Goal: Transaction & Acquisition: Purchase product/service

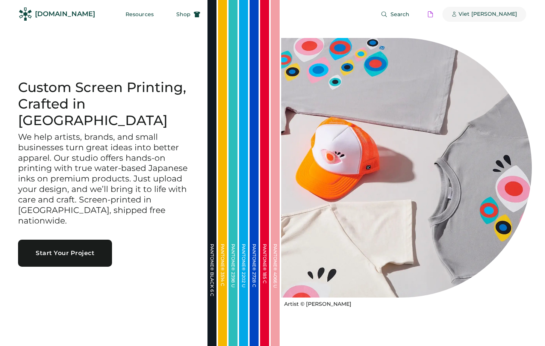
click at [507, 18] on div "Viet Hoang" at bounding box center [487, 14] width 59 height 15
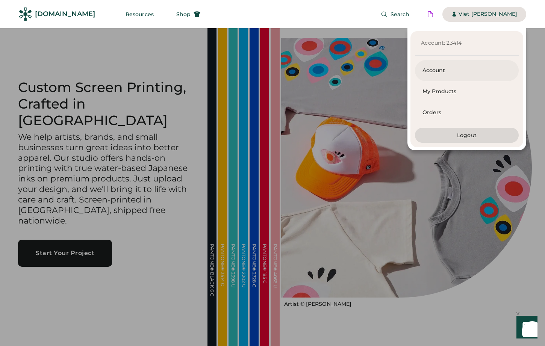
click at [433, 71] on div "Account" at bounding box center [466, 71] width 89 height 8
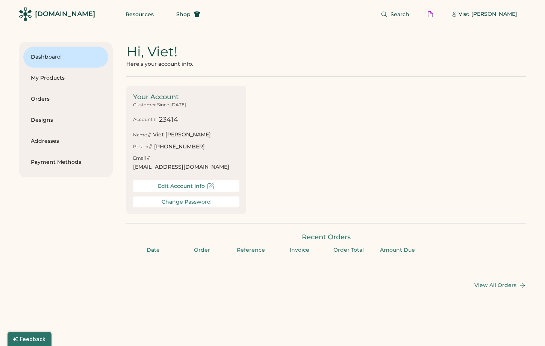
click at [168, 199] on div "Change Password" at bounding box center [186, 202] width 49 height 6
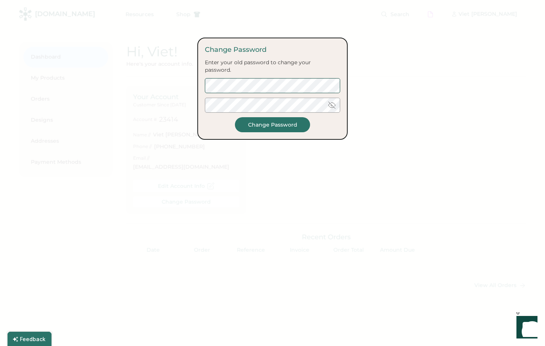
click at [373, 53] on div at bounding box center [272, 173] width 545 height 346
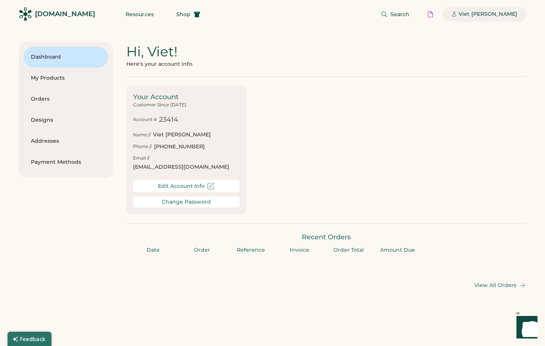
click at [494, 12] on div "Viet [PERSON_NAME]" at bounding box center [487, 15] width 59 height 8
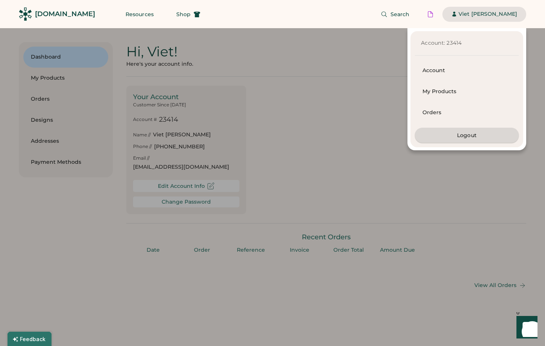
click at [447, 130] on button "Logout" at bounding box center [467, 135] width 104 height 15
click at [447, 135] on button "Logout" at bounding box center [467, 135] width 104 height 15
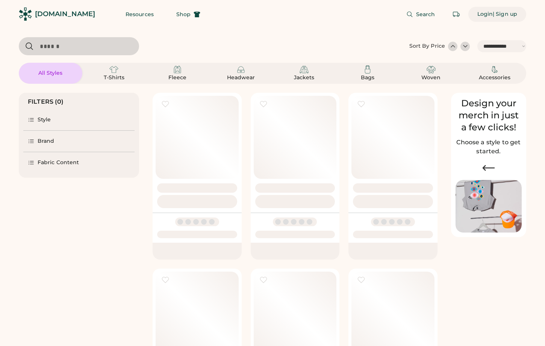
select select "*****"
select select "*"
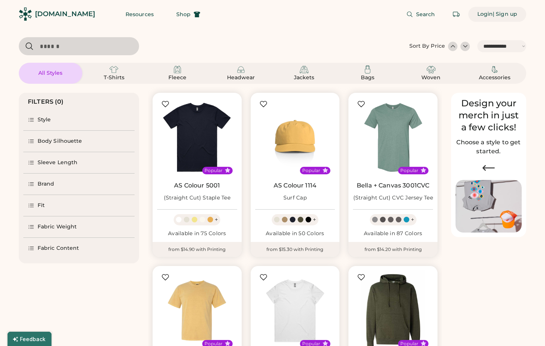
click at [496, 17] on div "| Sign up" at bounding box center [505, 15] width 24 height 8
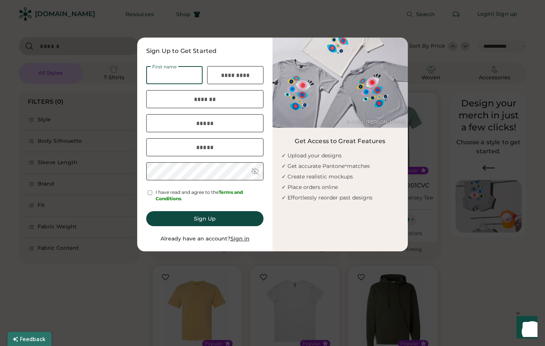
drag, startPoint x: 278, startPoint y: 192, endPoint x: 254, endPoint y: 221, distance: 37.7
click at [278, 192] on div "© Artist: Lisa Congdon Get Access to Great Features ✓ Upload your designs ✓ Get…" at bounding box center [339, 145] width 135 height 214
click at [248, 239] on u "Sign in" at bounding box center [239, 238] width 19 height 7
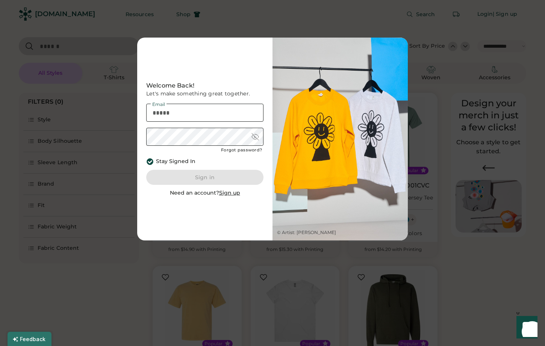
click at [246, 151] on div "Forgot password?" at bounding box center [241, 150] width 41 height 6
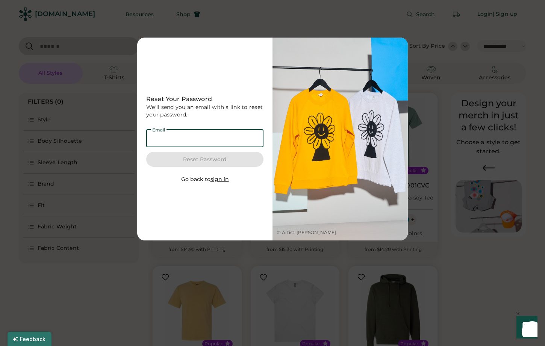
click at [224, 137] on input "email" at bounding box center [204, 138] width 117 height 18
type input "**********"
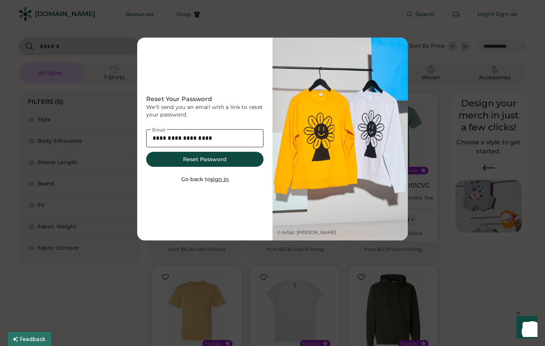
select select "*****"
select select "*"
click at [218, 163] on button "Reset Password" at bounding box center [204, 159] width 117 height 15
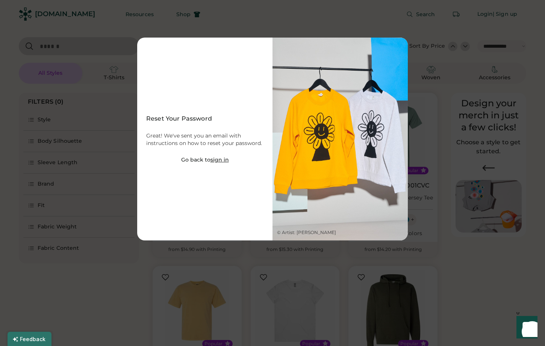
click at [221, 161] on u "sign in" at bounding box center [219, 159] width 18 height 7
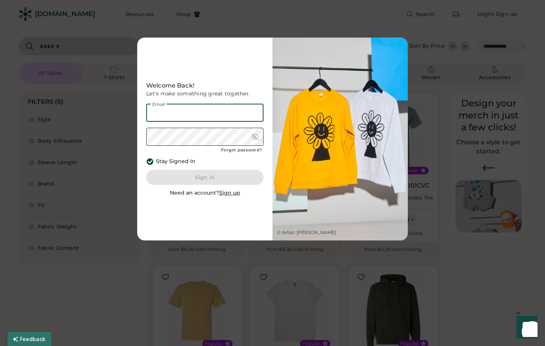
click at [201, 118] on input "email" at bounding box center [204, 113] width 117 height 18
type input "**********"
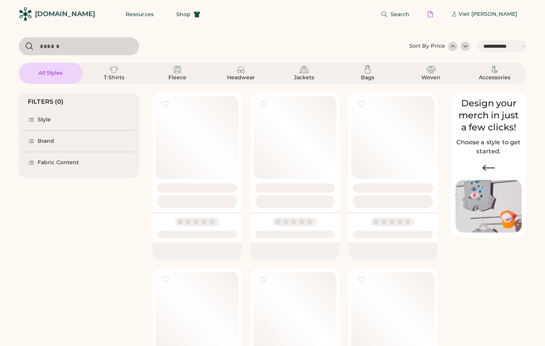
select select "*****"
select select "*"
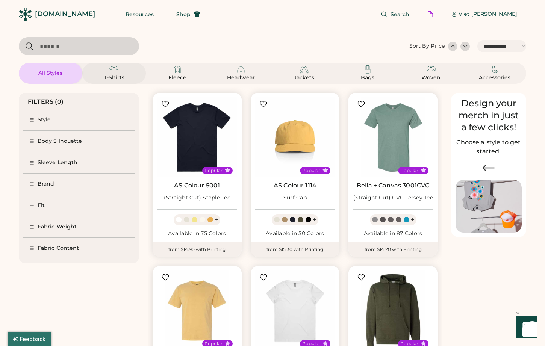
click at [119, 81] on div "T-Shirts" at bounding box center [114, 78] width 34 height 8
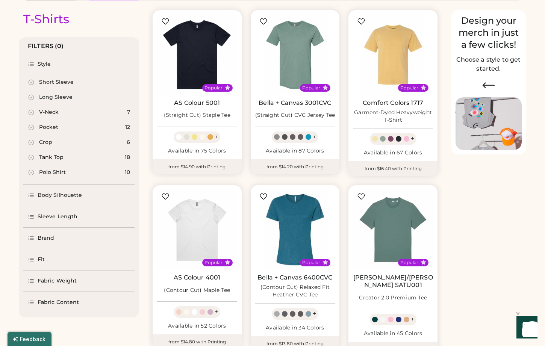
select select "*****"
select select "*"
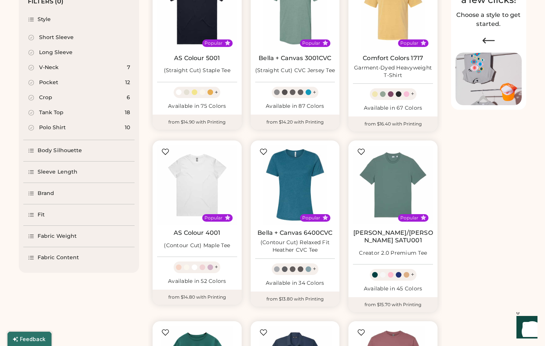
click at [57, 257] on div "Fabric Content" at bounding box center [58, 258] width 41 height 8
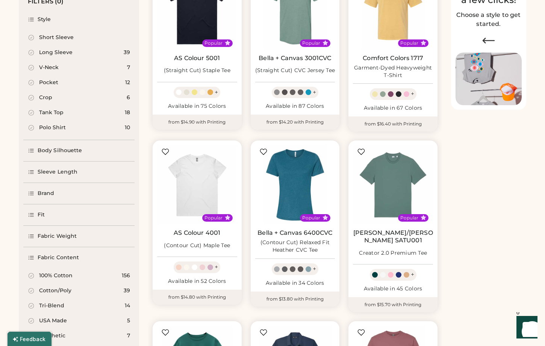
click at [59, 277] on div "100% Cotton" at bounding box center [55, 276] width 33 height 8
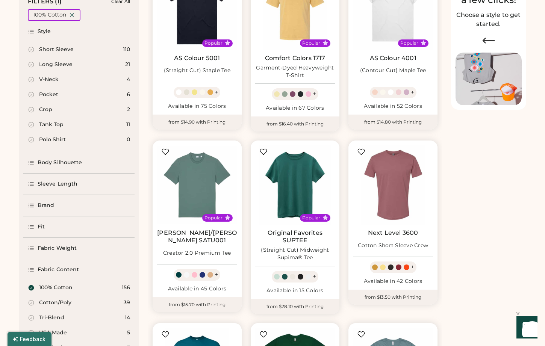
click at [50, 210] on div "Brand" at bounding box center [78, 205] width 111 height 21
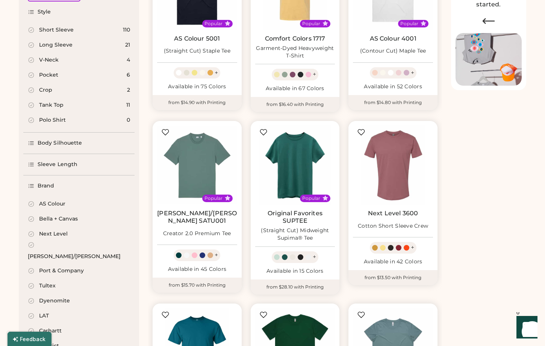
scroll to position [157, 0]
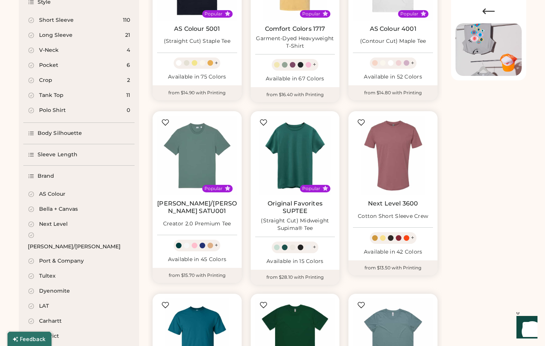
click at [55, 223] on div "Next Level" at bounding box center [53, 225] width 29 height 8
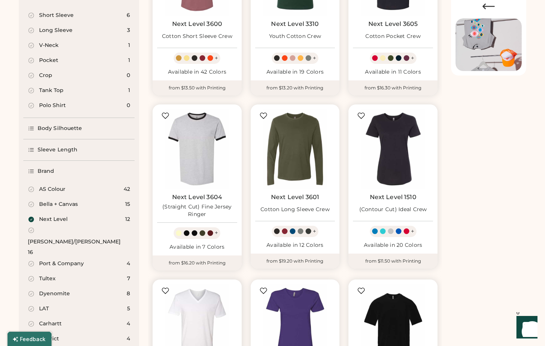
scroll to position [142, 0]
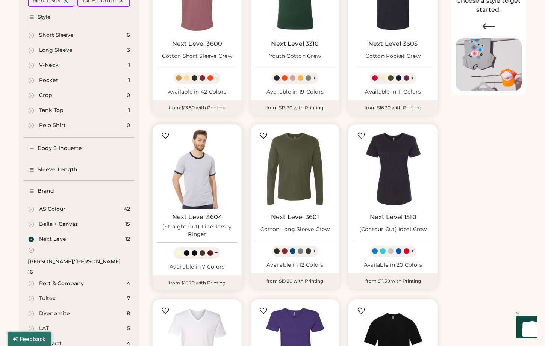
click at [203, 165] on img at bounding box center [197, 169] width 80 height 80
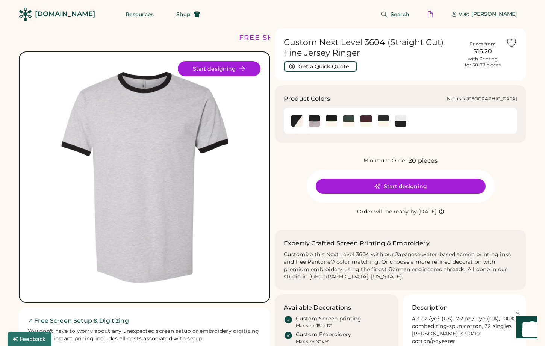
click at [350, 121] on img at bounding box center [348, 120] width 11 height 11
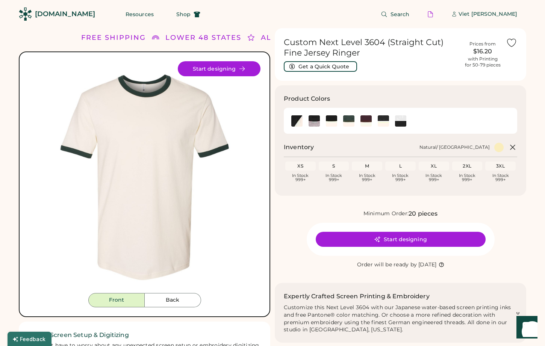
click at [355, 239] on button "Start designing" at bounding box center [401, 239] width 170 height 15
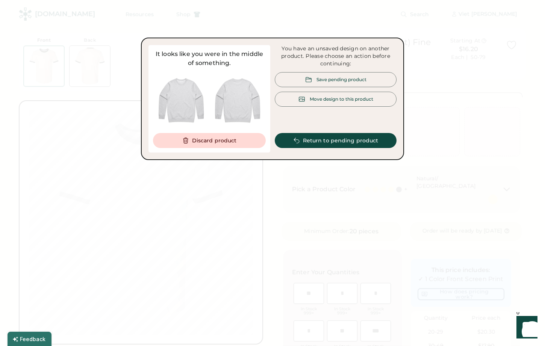
click at [216, 142] on button "Discard product" at bounding box center [209, 140] width 113 height 15
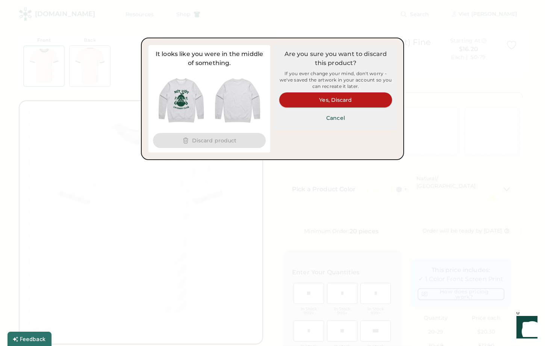
click at [319, 100] on button "Yes, Discard" at bounding box center [335, 99] width 113 height 15
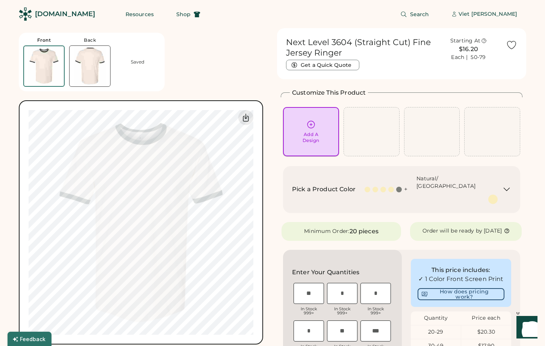
click at [308, 134] on div "Add A Design" at bounding box center [310, 137] width 17 height 12
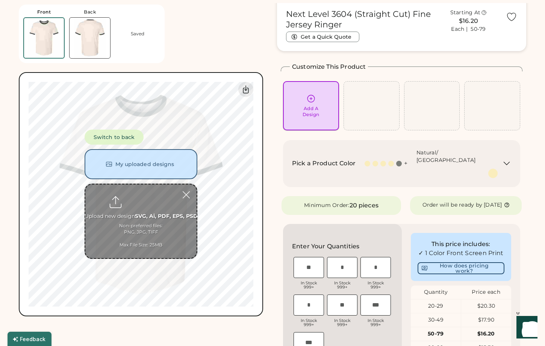
scroll to position [28, 0]
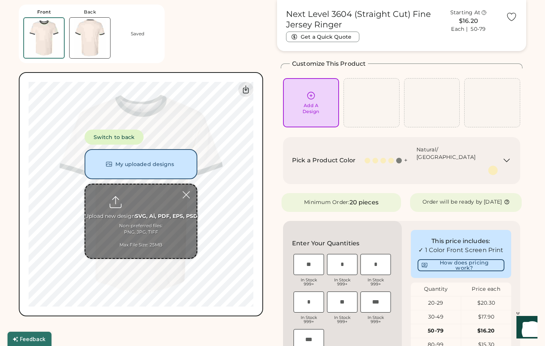
click at [154, 212] on input "file" at bounding box center [140, 221] width 111 height 74
type input "**********"
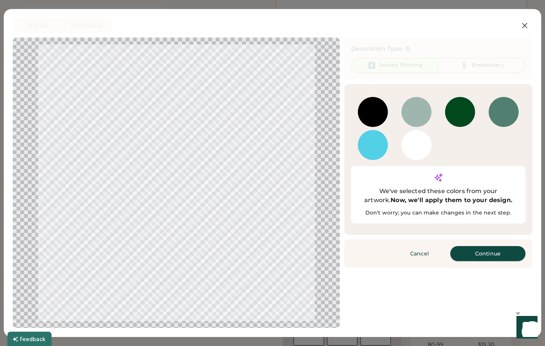
click at [480, 246] on button "Continue" at bounding box center [487, 253] width 75 height 15
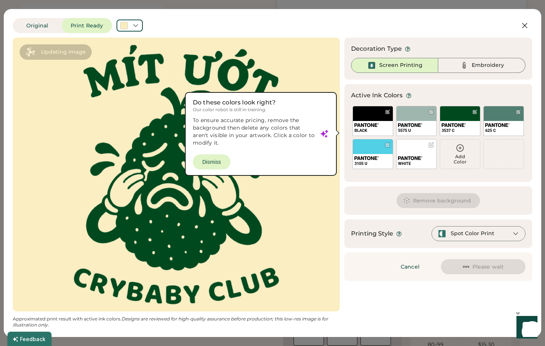
click at [432, 144] on div at bounding box center [431, 145] width 6 height 6
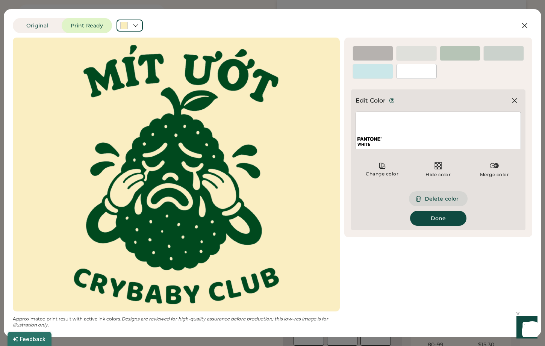
click at [423, 200] on button "Delete color" at bounding box center [438, 198] width 59 height 15
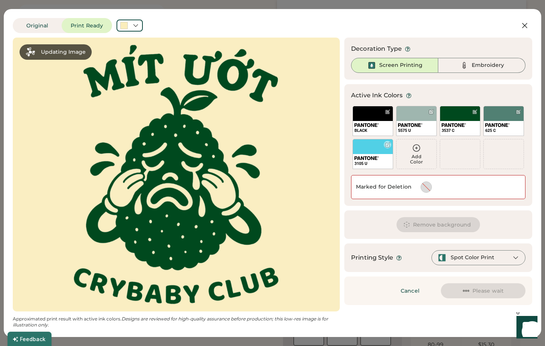
click at [386, 147] on div at bounding box center [388, 145] width 6 height 6
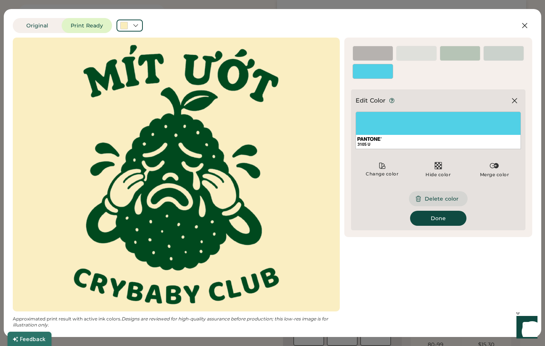
click at [417, 198] on icon at bounding box center [418, 198] width 7 height 7
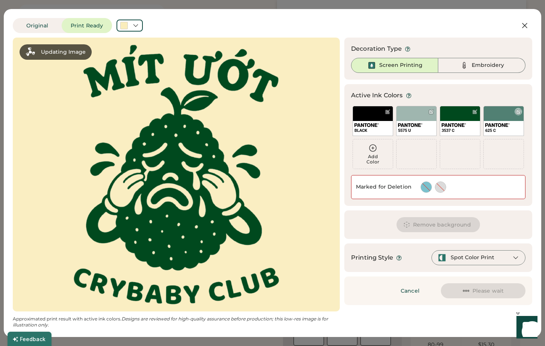
click at [517, 112] on div at bounding box center [518, 112] width 6 height 6
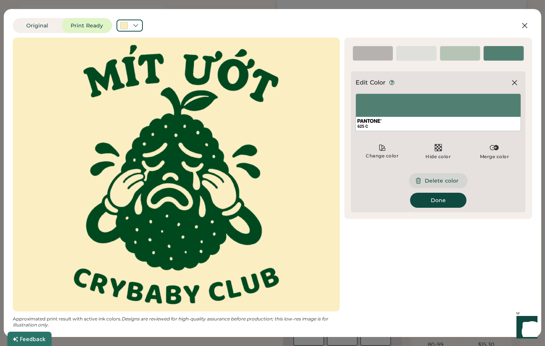
click at [450, 181] on button "Delete color" at bounding box center [438, 180] width 59 height 15
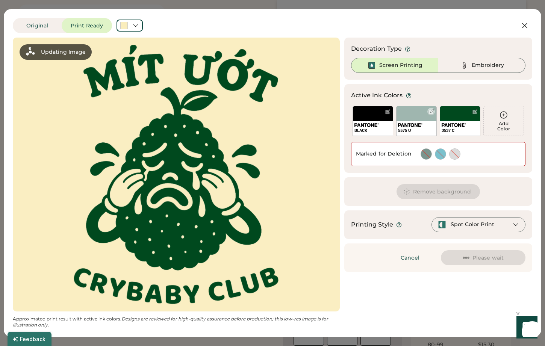
click at [431, 108] on div at bounding box center [431, 112] width 8 height 8
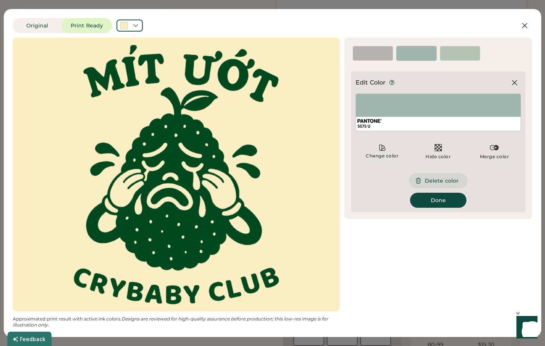
click at [426, 178] on button "Delete color" at bounding box center [438, 180] width 59 height 15
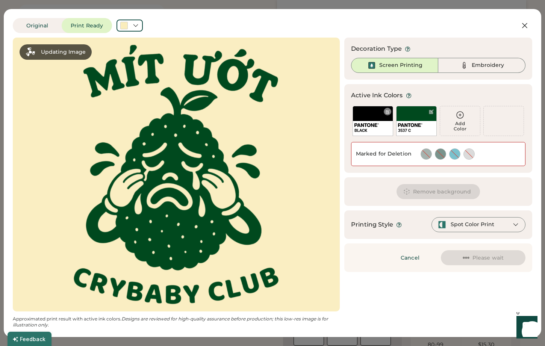
click at [389, 112] on div at bounding box center [388, 112] width 6 height 6
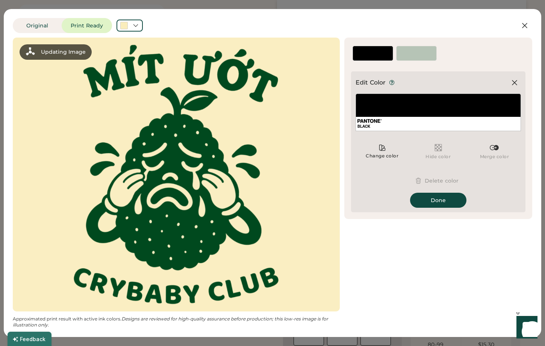
click at [429, 181] on button "Delete color" at bounding box center [438, 180] width 59 height 15
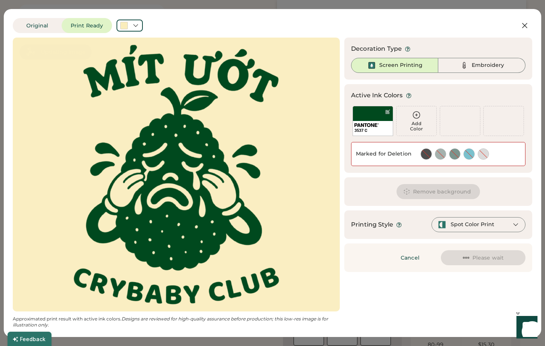
click at [429, 181] on div "Remove background" at bounding box center [438, 191] width 188 height 29
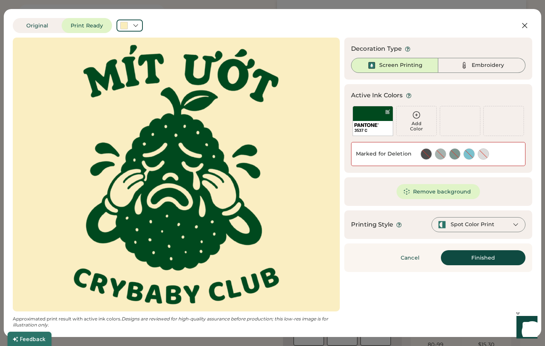
click at [467, 258] on button "Finished" at bounding box center [483, 257] width 85 height 15
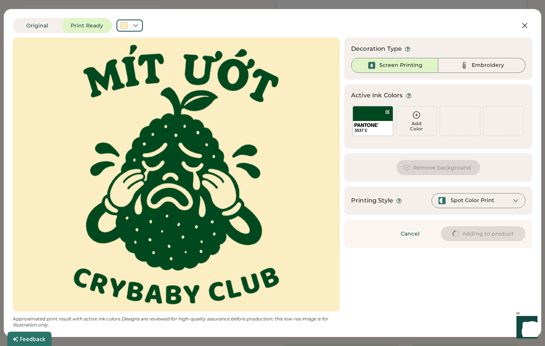
type input "****"
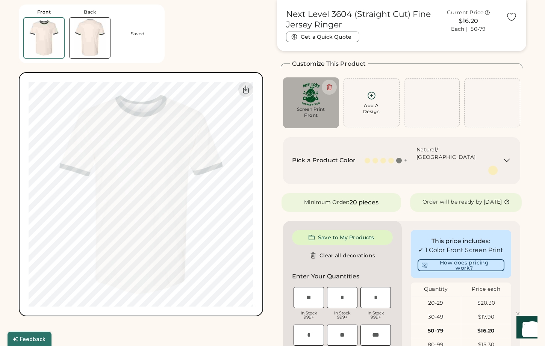
type input "****"
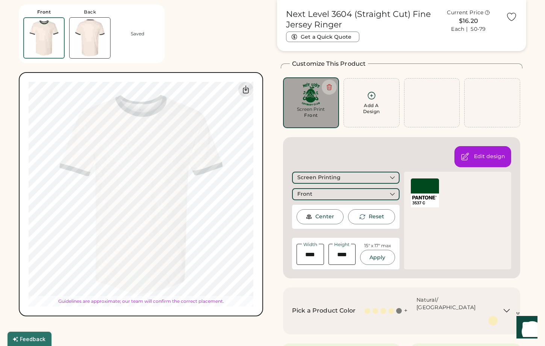
type input "****"
type input "*****"
type input "****"
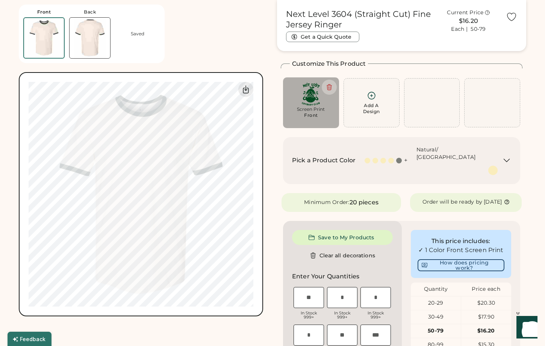
type input "****"
type input "*****"
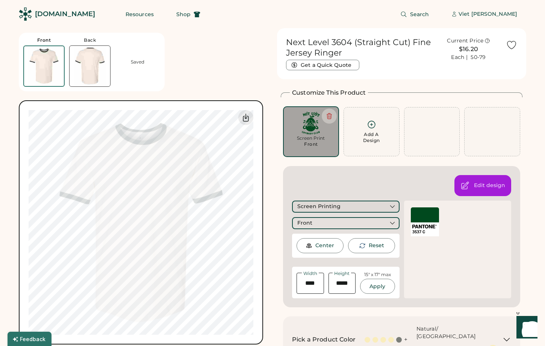
scroll to position [0, 0]
click at [346, 178] on div "Edit design Screen Printing Front Center Reset Width Height 15" x 17" max Apply…" at bounding box center [401, 236] width 237 height 141
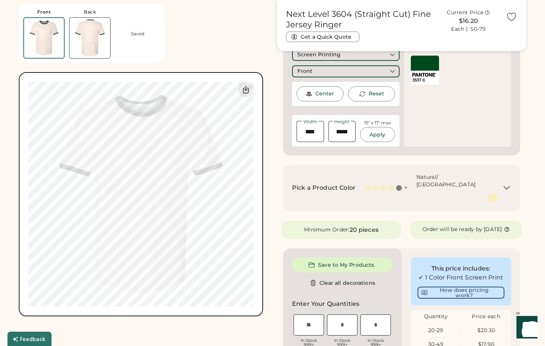
scroll to position [163, 0]
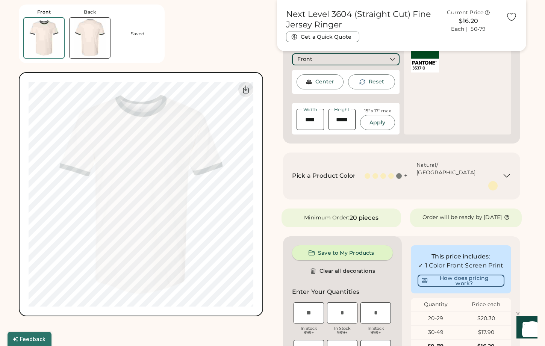
click at [363, 245] on button "Save to My Products" at bounding box center [342, 252] width 101 height 15
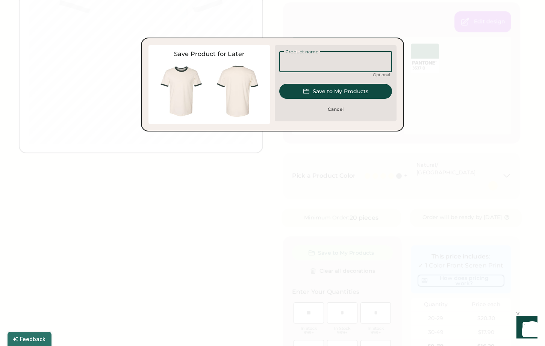
click at [326, 53] on input "input" at bounding box center [335, 61] width 113 height 21
type input "**********"
click at [337, 93] on button "Save to My Products" at bounding box center [335, 91] width 113 height 15
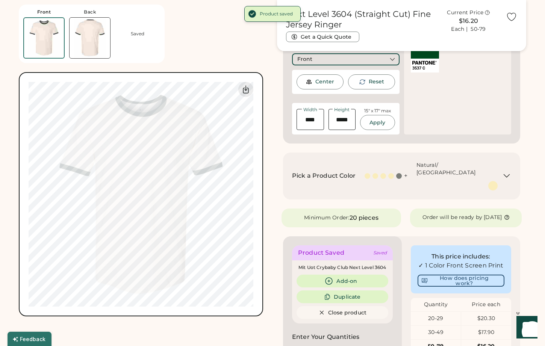
click at [281, 209] on div "Minimum Order: 20 pieces Order will be ready by Friday, Oct. 10" at bounding box center [401, 218] width 249 height 19
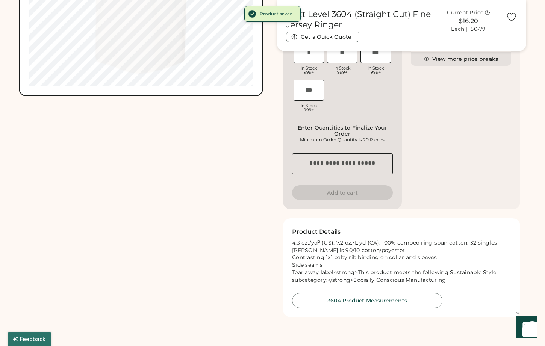
scroll to position [508, 0]
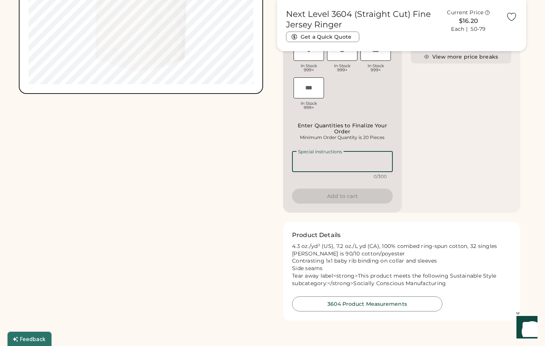
click at [335, 151] on textarea at bounding box center [342, 161] width 101 height 21
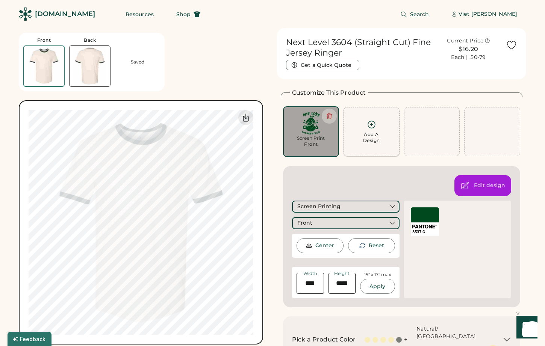
scroll to position [0, 0]
type input "****"
type input "*****"
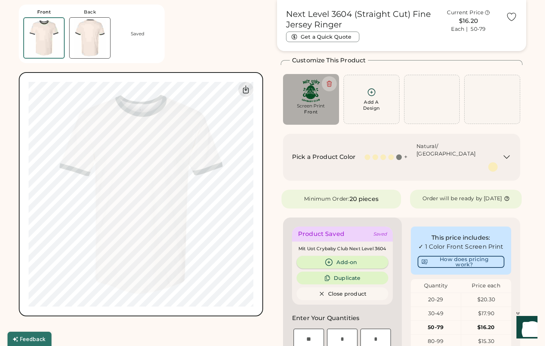
scroll to position [33, 0]
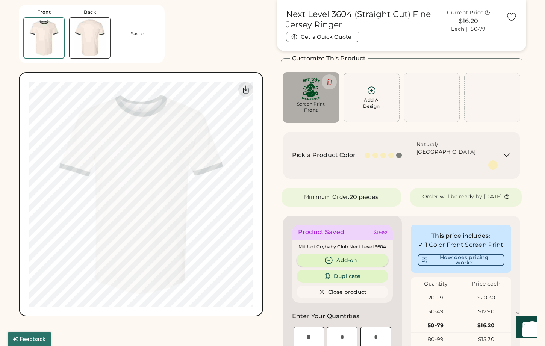
click at [361, 254] on button "Add-on" at bounding box center [342, 260] width 92 height 13
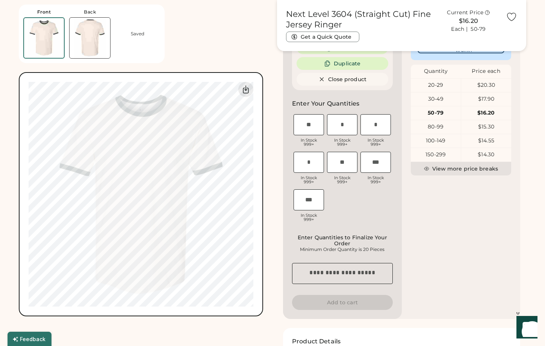
scroll to position [250, 0]
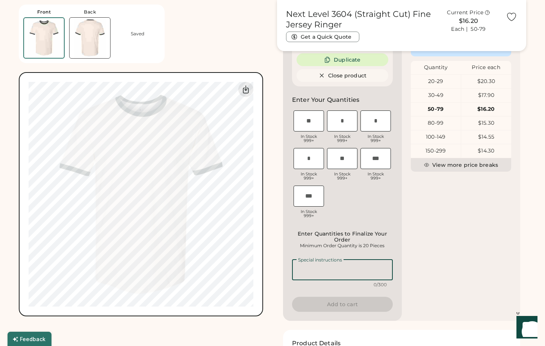
click at [364, 259] on textarea at bounding box center [342, 269] width 101 height 21
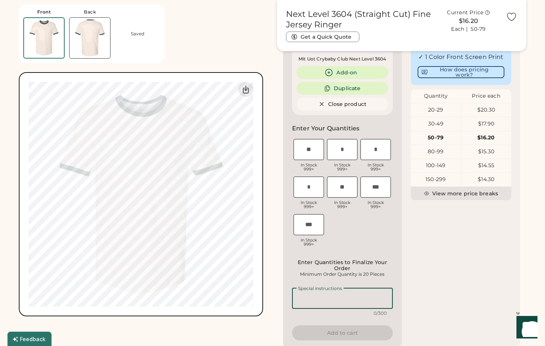
scroll to position [200, 0]
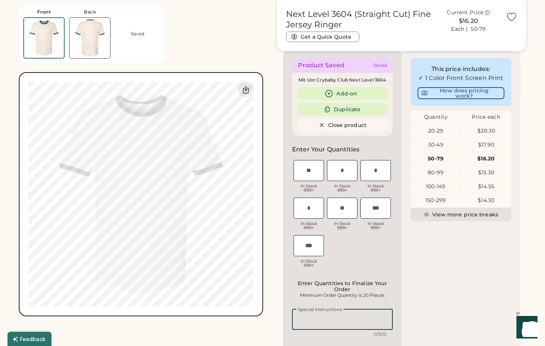
click at [346, 160] on input "input" at bounding box center [342, 170] width 30 height 21
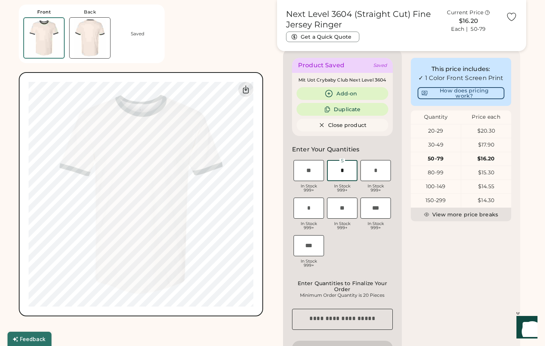
type input "*"
click at [372, 160] on input "input" at bounding box center [375, 170] width 30 height 21
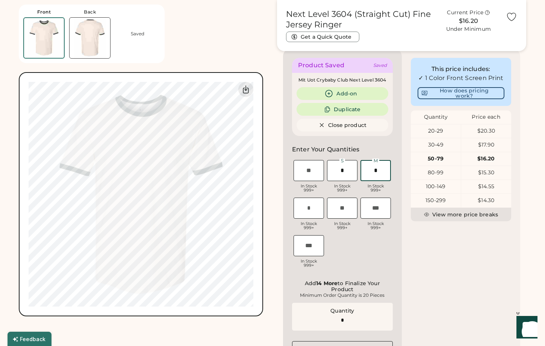
type input "*"
click at [313, 198] on input "input" at bounding box center [308, 208] width 30 height 21
type input "*"
type input "**"
type input "*"
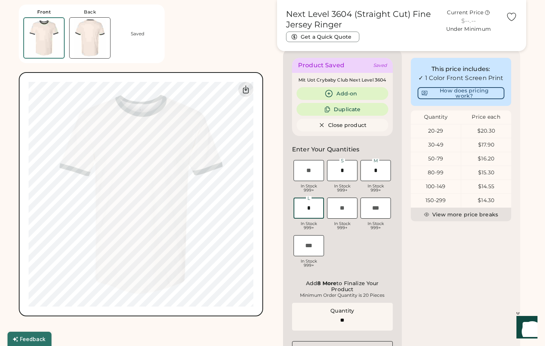
click at [405, 246] on div "This price includes: ✓ 1 Color Front Screen Print How does pricing work? Quanti…" at bounding box center [461, 223] width 119 height 348
drag, startPoint x: 372, startPoint y: 159, endPoint x: 378, endPoint y: 159, distance: 6.0
click at [378, 160] on input "input" at bounding box center [375, 170] width 30 height 21
type input "*"
type input "**"
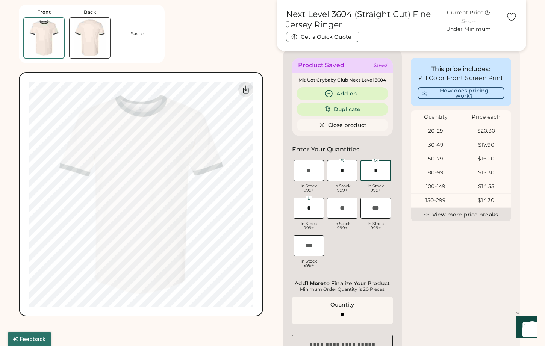
type input "*"
drag, startPoint x: 316, startPoint y: 190, endPoint x: 307, endPoint y: 191, distance: 9.0
click at [307, 198] on input "input" at bounding box center [308, 208] width 30 height 21
type input "*"
type input "**"
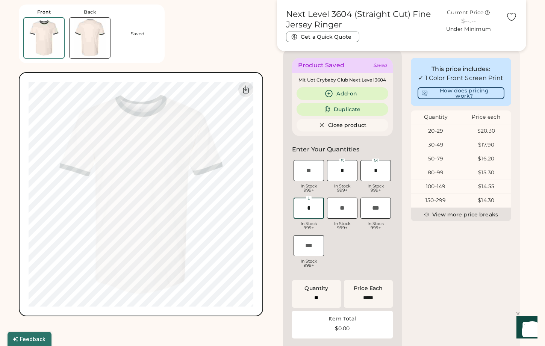
type input "******"
type input "*"
click at [465, 269] on div "This price includes: ✓ 1 Color Front Screen Print How does pricing work? Quanti…" at bounding box center [461, 227] width 119 height 357
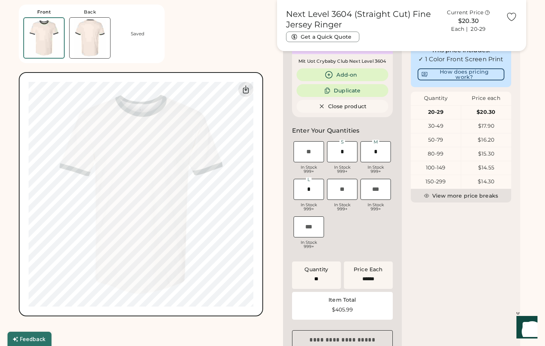
scroll to position [271, 0]
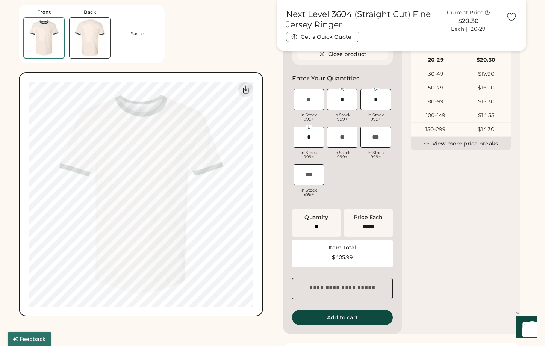
click at [340, 278] on textarea at bounding box center [342, 288] width 101 height 21
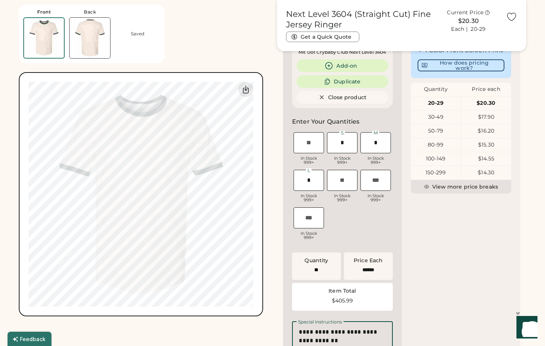
scroll to position [256, 0]
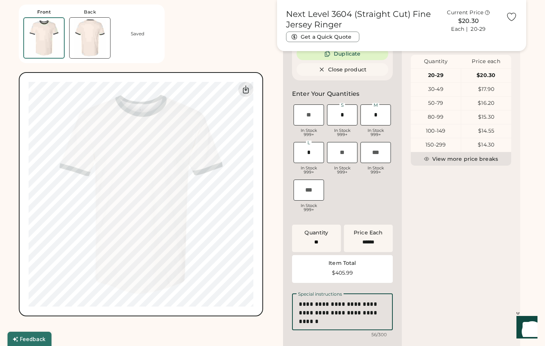
click at [322, 302] on textarea "**********" at bounding box center [342, 311] width 101 height 37
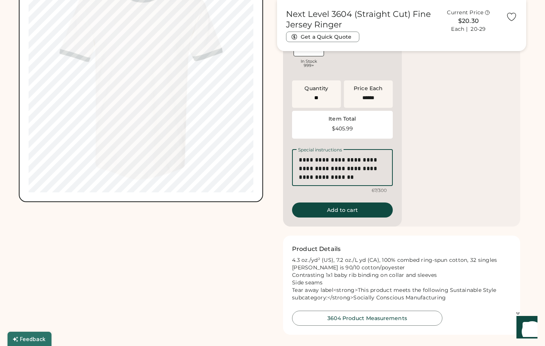
scroll to position [379, 0]
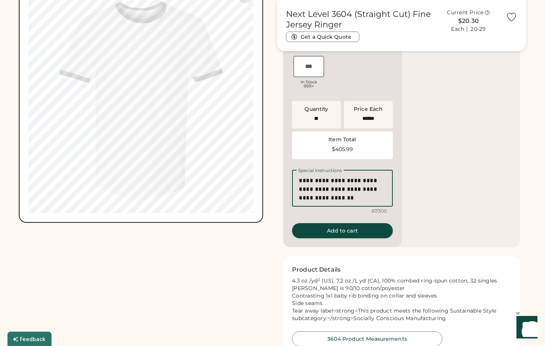
type textarea "**********"
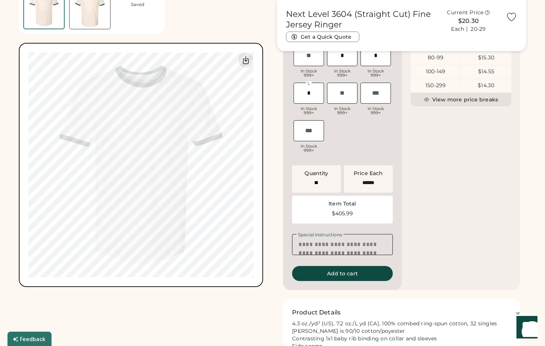
scroll to position [317, 0]
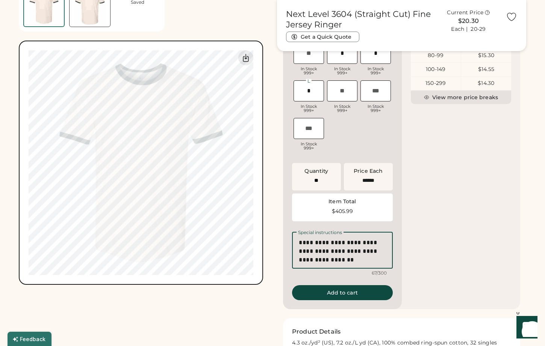
click at [354, 232] on textarea "**********" at bounding box center [342, 250] width 101 height 37
click at [416, 258] on div "This price includes: ✓ 1 Color Front Screen Print How does pricing work? Quanti…" at bounding box center [461, 121] width 119 height 378
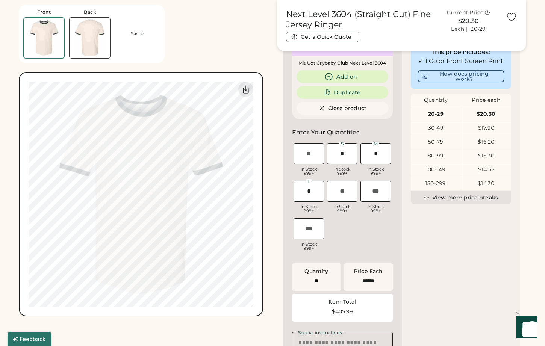
scroll to position [283, 0]
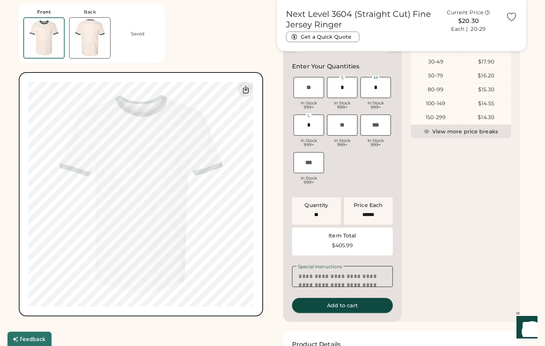
click at [344, 298] on button "Add to cart" at bounding box center [342, 305] width 101 height 15
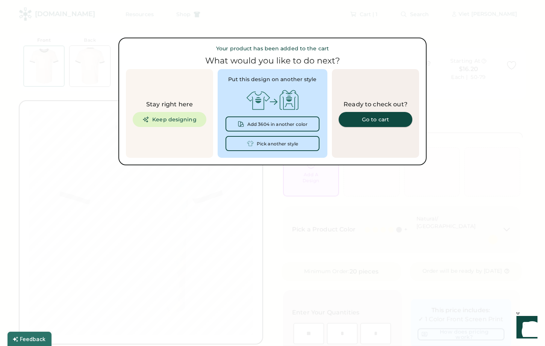
click at [369, 117] on div "Go to cart" at bounding box center [376, 119] width 56 height 5
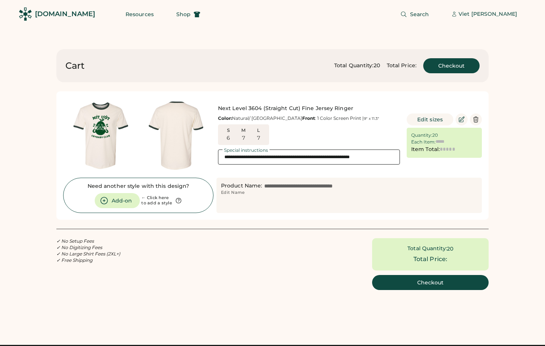
type input "******"
type input "*******"
click at [436, 284] on button "Checkout" at bounding box center [430, 282] width 116 height 15
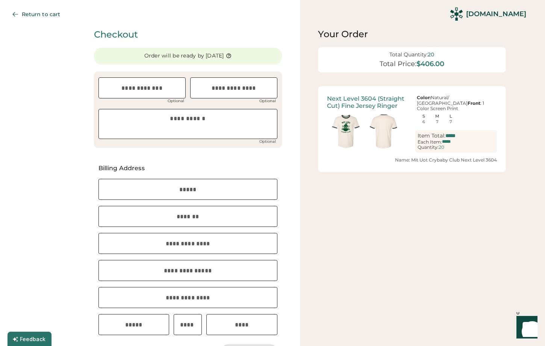
click at [347, 124] on img at bounding box center [346, 132] width 38 height 38
click at [47, 16] on button "Return to cart" at bounding box center [37, 14] width 63 height 15
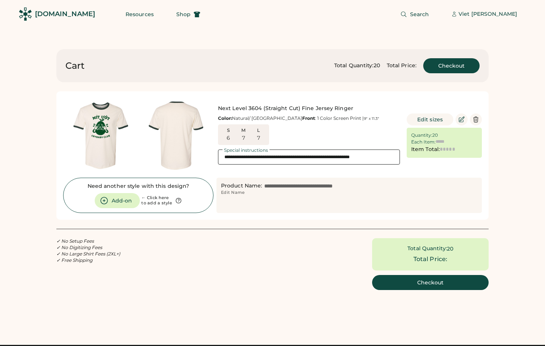
type input "******"
type input "*******"
click at [509, 15] on div "Viet [PERSON_NAME]" at bounding box center [487, 15] width 59 height 8
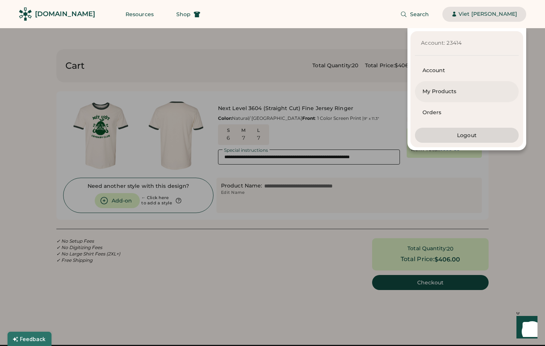
click at [435, 93] on div "My Products" at bounding box center [466, 92] width 89 height 8
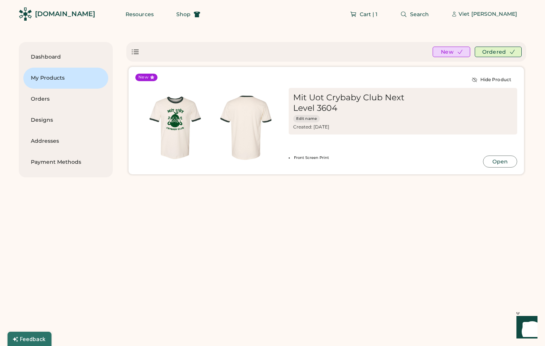
click at [366, 162] on div "Front Screen Print Open" at bounding box center [403, 162] width 228 height 12
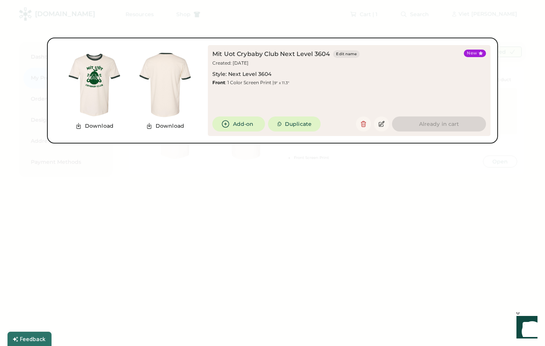
click at [345, 205] on div at bounding box center [272, 173] width 545 height 346
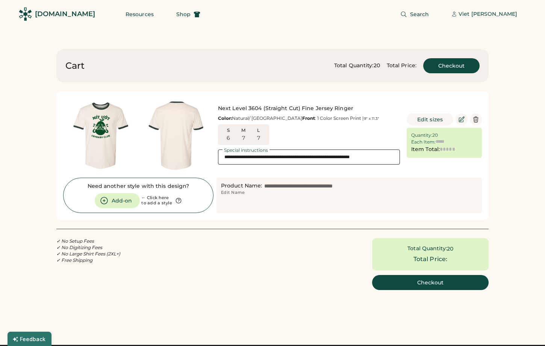
type input "******"
type input "*******"
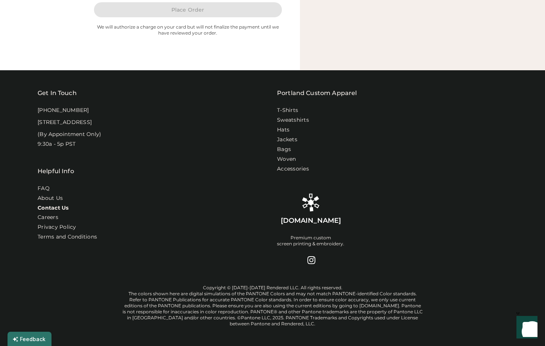
click at [63, 212] on link "Contact Us" at bounding box center [53, 208] width 31 height 8
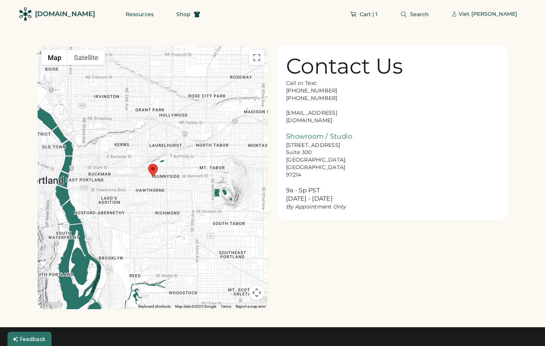
click at [312, 113] on div "Call or Text: [PHONE_NUMBER] [PHONE_NUMBER] [EMAIL_ADDRESS][DOMAIN_NAME] Showro…" at bounding box center [323, 145] width 75 height 131
click at [329, 112] on div "Call or Text: [PHONE_NUMBER] [PHONE_NUMBER] [EMAIL_ADDRESS][DOMAIN_NAME] Showro…" at bounding box center [323, 145] width 75 height 131
drag, startPoint x: 340, startPoint y: 112, endPoint x: 283, endPoint y: 111, distance: 57.1
click at [283, 111] on div "Contact Us Call or Text: [PHONE_NUMBER] [PHONE_NUMBER] [EMAIL_ADDRESS][DOMAIN_N…" at bounding box center [392, 132] width 230 height 175
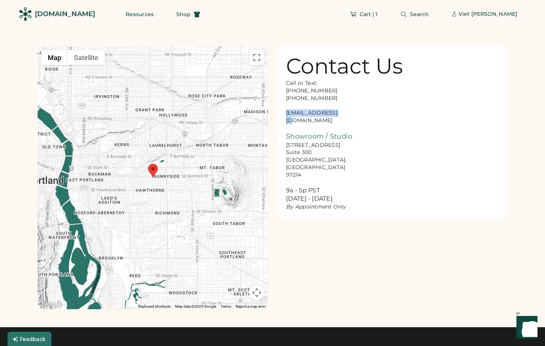
copy div "[EMAIL_ADDRESS][DOMAIN_NAME]"
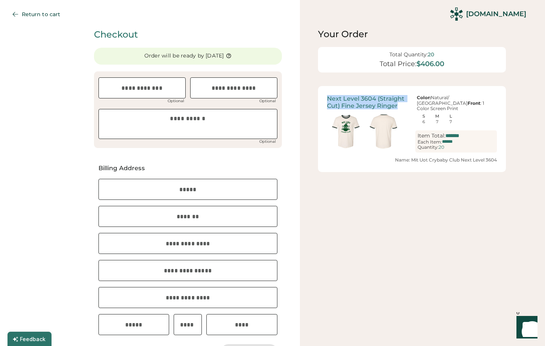
drag, startPoint x: 401, startPoint y: 105, endPoint x: 328, endPoint y: 100, distance: 73.1
click at [328, 100] on div "Next Level 3604 (Straight Cut) Fine Jersey Ringer" at bounding box center [368, 102] width 82 height 14
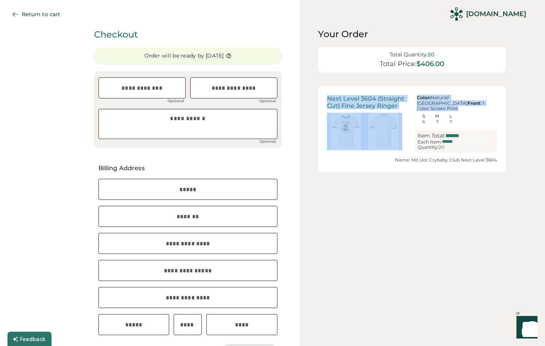
drag, startPoint x: 478, startPoint y: 100, endPoint x: 327, endPoint y: 97, distance: 150.7
click at [327, 97] on div "Next Level 3604 (Straight Cut) Fine Jersey Ringer Color: Natural/ Forest Green …" at bounding box center [412, 123] width 170 height 57
click at [407, 106] on div "Next Level 3604 (Straight Cut) Fine Jersey Ringer" at bounding box center [368, 102] width 82 height 14
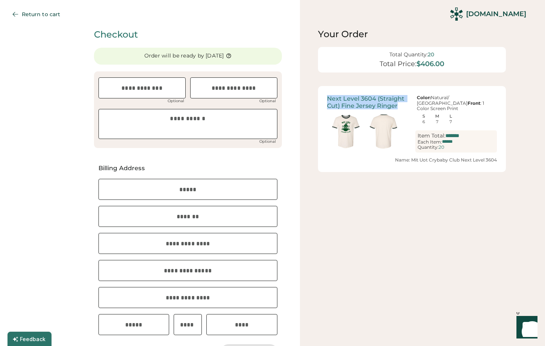
drag, startPoint x: 405, startPoint y: 106, endPoint x: 322, endPoint y: 99, distance: 83.3
click at [322, 99] on div "Next Level 3604 (Straight Cut) Fine Jersey Ringer Color: Natural/ Forest Green …" at bounding box center [412, 129] width 188 height 86
drag, startPoint x: 482, startPoint y: 97, endPoint x: 432, endPoint y: 98, distance: 50.0
click at [432, 98] on div "Color: Natural/ Forest Green Front : 1 Color Screen Print" at bounding box center [456, 103] width 82 height 16
copy div "Natural/ [GEOGRAPHIC_DATA]"
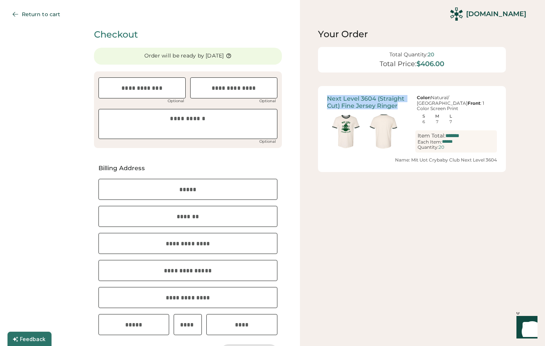
drag, startPoint x: 400, startPoint y: 107, endPoint x: 328, endPoint y: 95, distance: 72.7
click at [328, 95] on div "Next Level 3604 (Straight Cut) Fine Jersey Ringer" at bounding box center [368, 102] width 82 height 14
copy div "Next Level 3604 (Straight Cut) Fine Jersey Ringer"
click at [477, 100] on div "Color: Natural/ Forest Green Front : 1 Color Screen Print" at bounding box center [456, 103] width 82 height 16
click at [434, 95] on div "Color: Natural/ Forest Green Front : 1 Color Screen Print" at bounding box center [456, 103] width 82 height 16
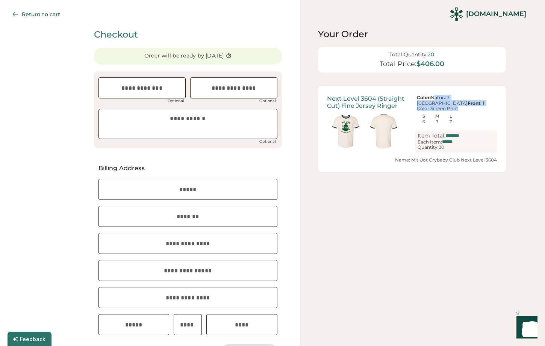
drag, startPoint x: 431, startPoint y: 95, endPoint x: 479, endPoint y: 100, distance: 48.3
click at [479, 100] on div "Color: Natural/ Forest Green Front : 1 Color Screen Print" at bounding box center [456, 103] width 82 height 16
click at [479, 98] on div "Color: Natural/ Forest Green Front : 1 Color Screen Print" at bounding box center [456, 103] width 82 height 16
drag, startPoint x: 480, startPoint y: 98, endPoint x: 431, endPoint y: 94, distance: 49.0
click at [431, 95] on div "Color: Natural/ Forest Green Front : 1 Color Screen Print" at bounding box center [456, 103] width 82 height 16
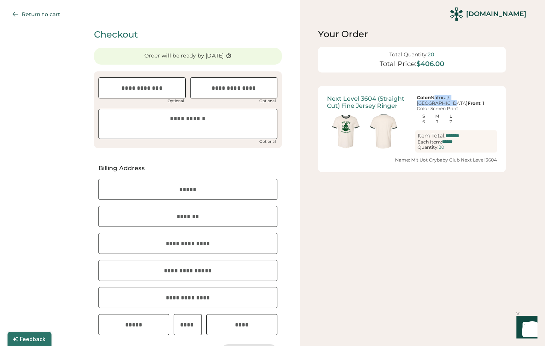
copy div "Natural/ [GEOGRAPHIC_DATA]"
click at [371, 228] on div "Your Order Total Quantity: 20 Total Price: $406.00 Shipping Next Level 3604 (St…" at bounding box center [422, 295] width 245 height 590
